Goal: Task Accomplishment & Management: Manage account settings

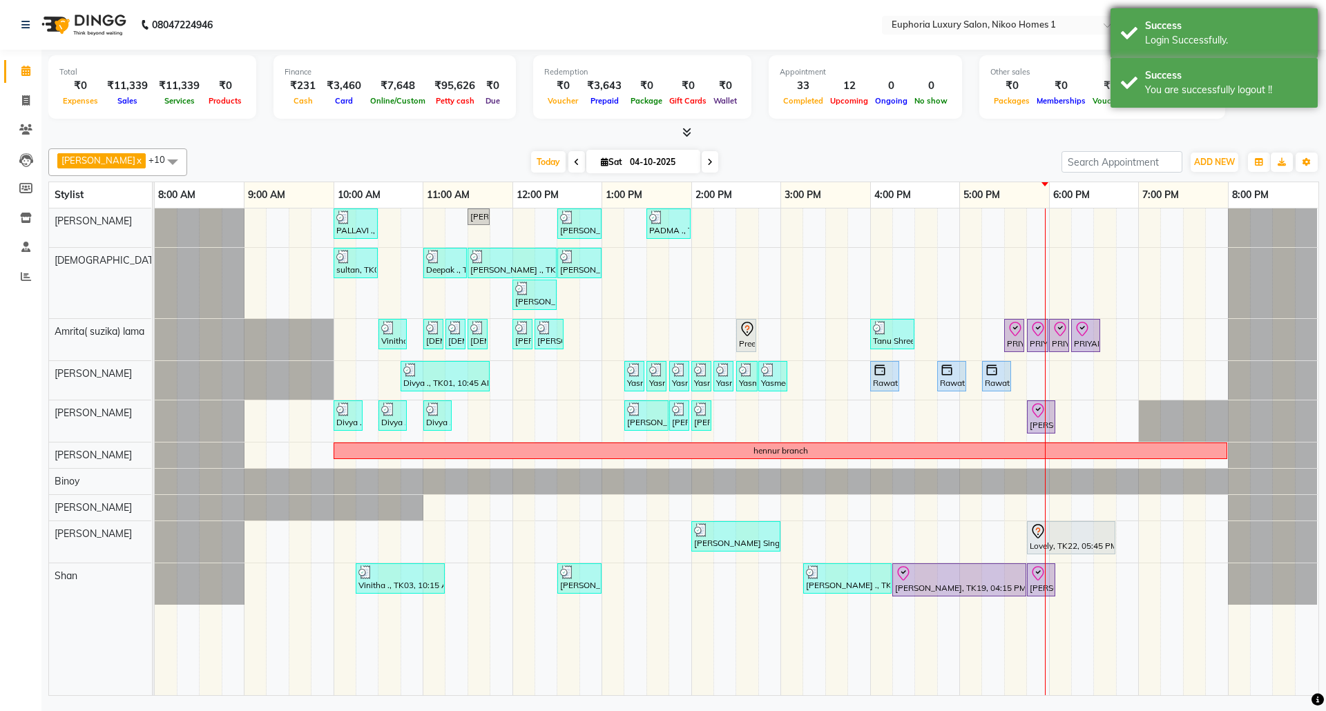
click at [1218, 28] on div "Success" at bounding box center [1226, 26] width 162 height 15
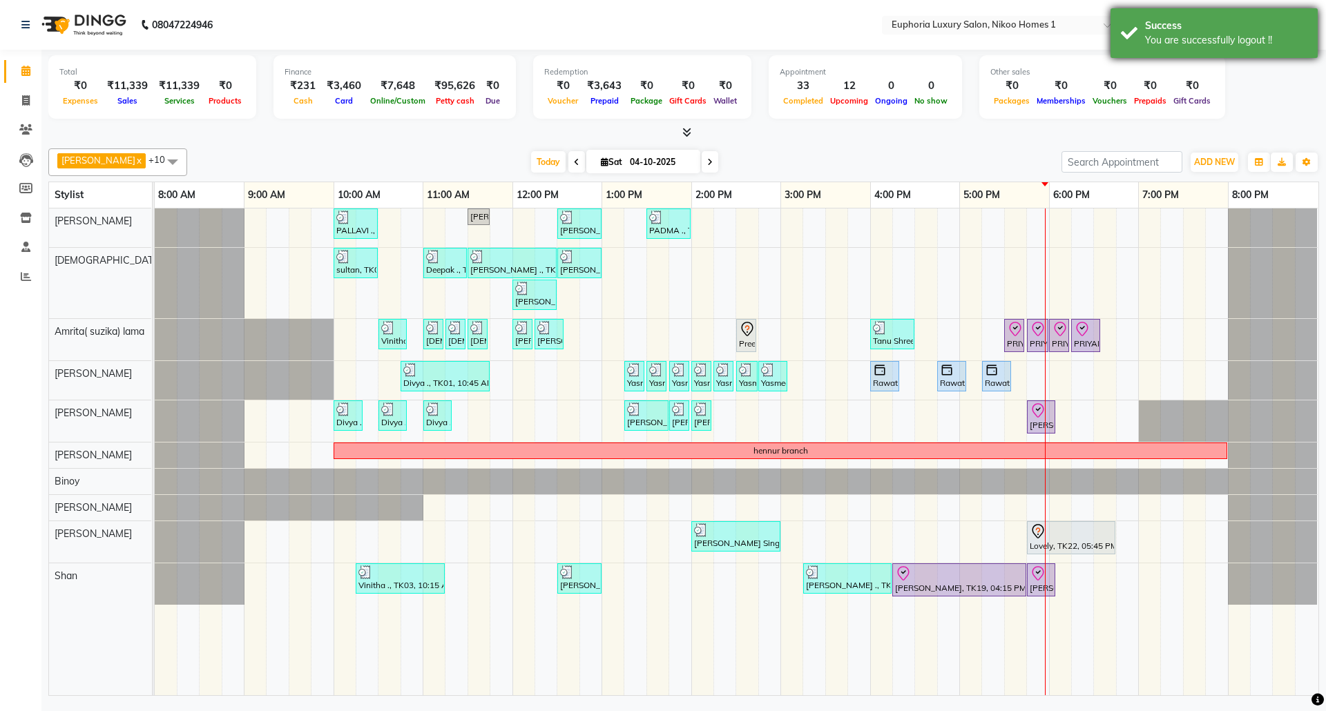
click at [1199, 35] on div "You are successfully logout !!" at bounding box center [1226, 40] width 162 height 15
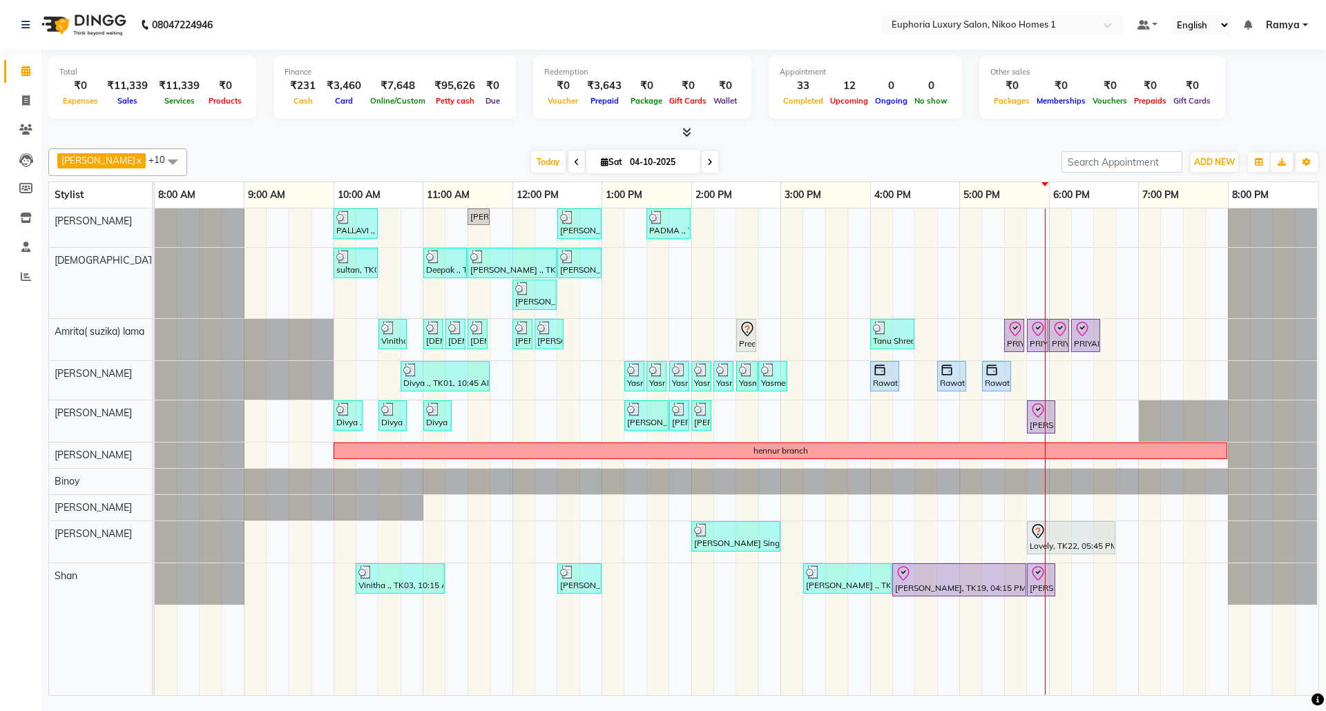
click at [1295, 26] on span "Ramya" at bounding box center [1283, 25] width 34 height 15
click at [1254, 89] on link "Sign out" at bounding box center [1237, 94] width 126 height 21
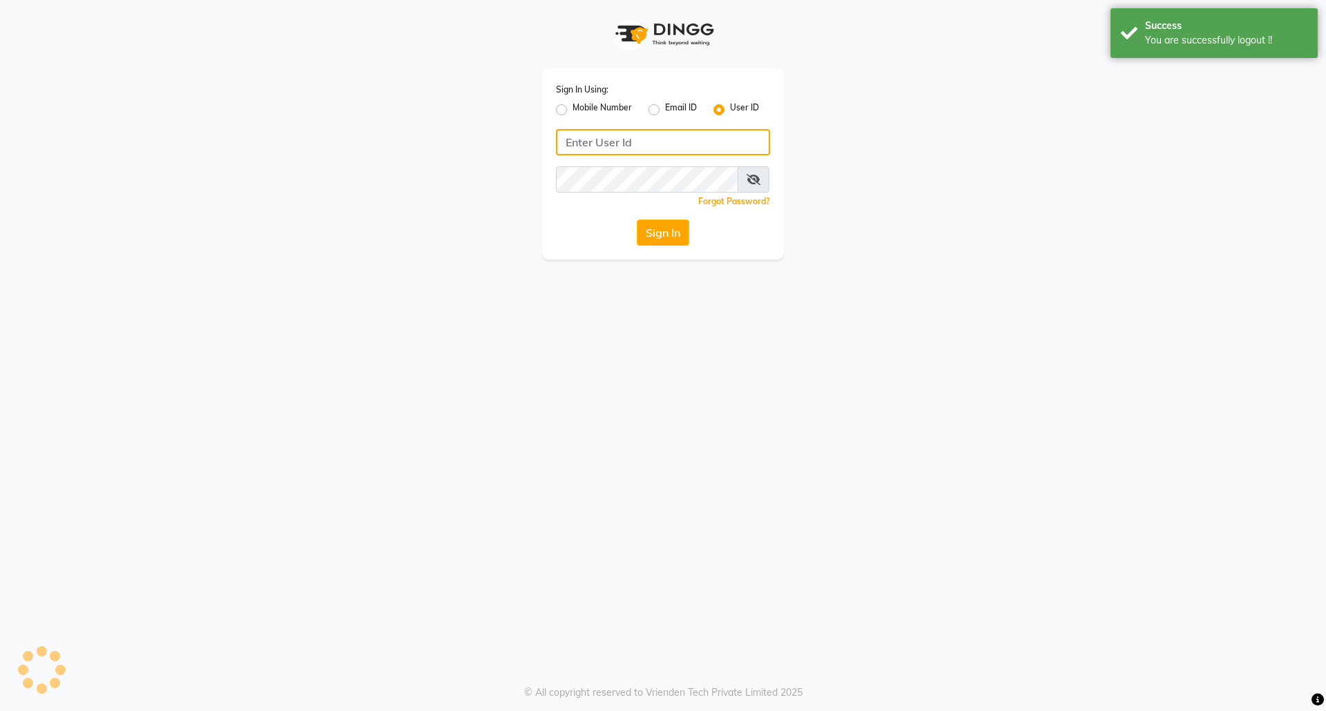
type input "8073170422"
click at [561, 119] on div "Sign In Using: Mobile Number Email ID User ID 8073170422 Remember me Forgot Pas…" at bounding box center [663, 163] width 242 height 191
click at [572, 103] on label "Mobile Number" at bounding box center [601, 110] width 59 height 17
click at [572, 103] on input "Mobile Number" at bounding box center [576, 106] width 9 height 9
radio input "true"
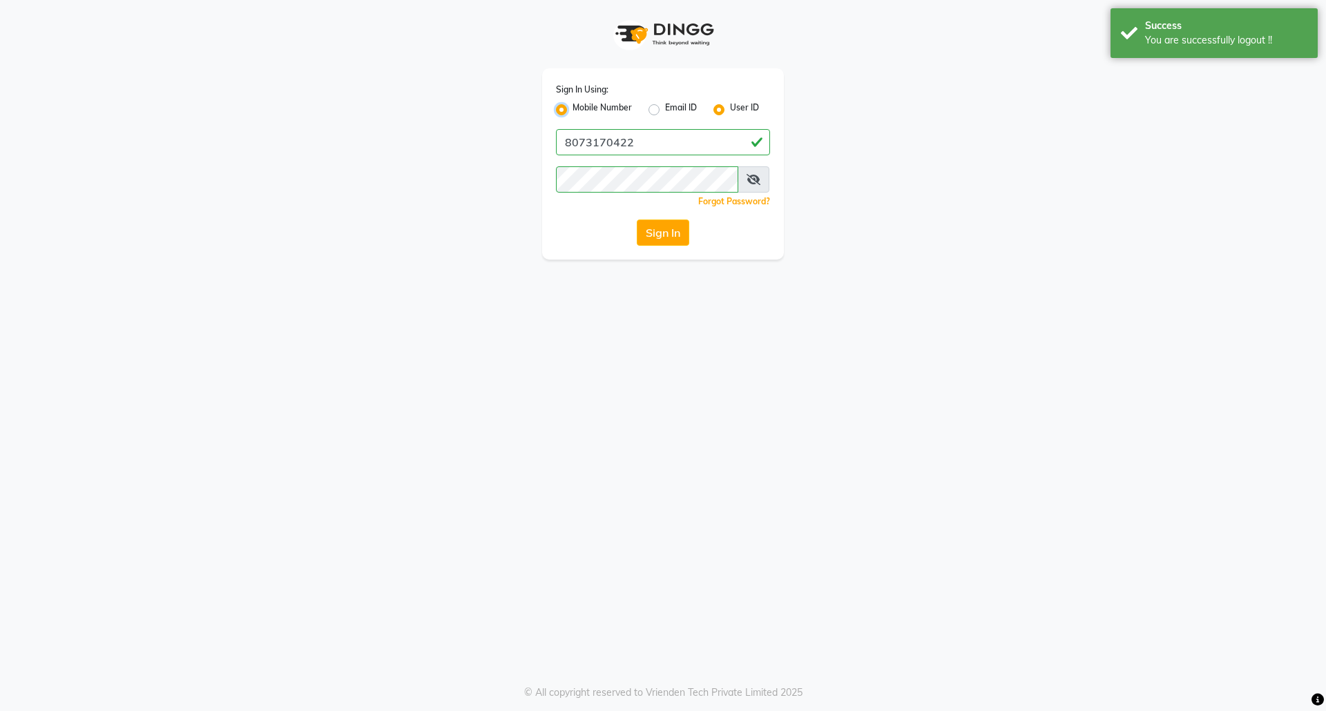
radio input "false"
drag, startPoint x: 648, startPoint y: 137, endPoint x: 661, endPoint y: 155, distance: 22.8
click at [648, 137] on input "Username" at bounding box center [686, 142] width 168 height 26
type input "7760179992"
click at [671, 220] on button "Sign In" at bounding box center [663, 233] width 52 height 26
